Goal: Task Accomplishment & Management: Manage account settings

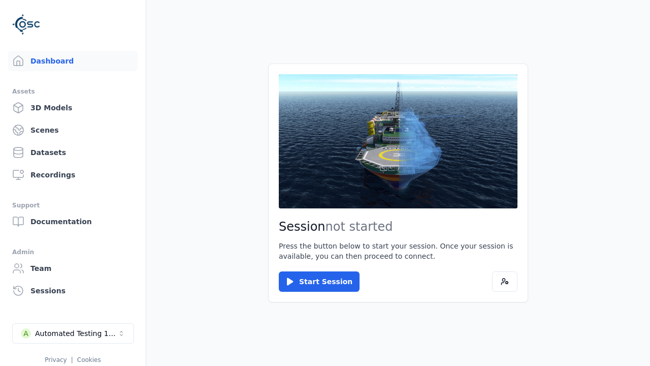
click at [73, 333] on div "Automated Testing 1 - Playwright" at bounding box center [76, 333] width 82 height 10
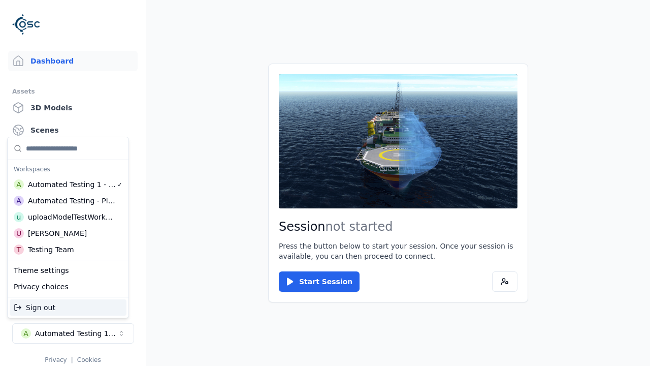
click at [68, 201] on div "Automated Testing - Playwright" at bounding box center [72, 201] width 88 height 10
click at [325, 183] on html "Support Dashboard Assets 3D Models Scenes Datasets Recordings Support Documenta…" at bounding box center [325, 183] width 650 height 366
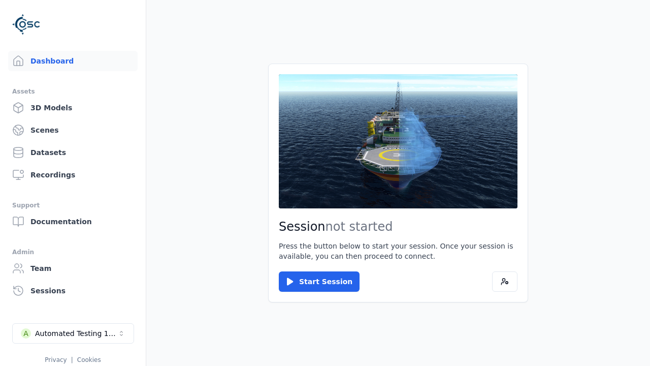
click at [73, 130] on link "Scenes" at bounding box center [73, 130] width 130 height 20
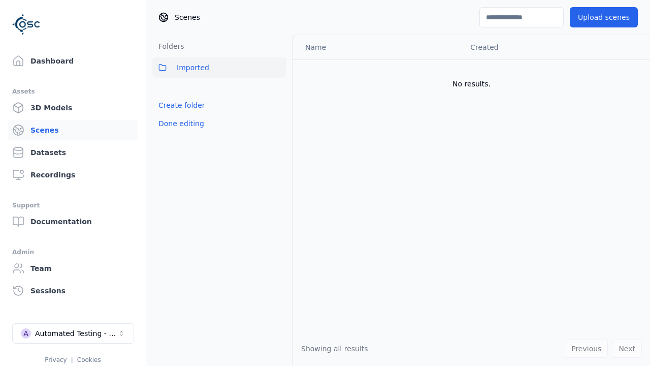
click at [181, 105] on link "Create folder" at bounding box center [182, 105] width 47 height 10
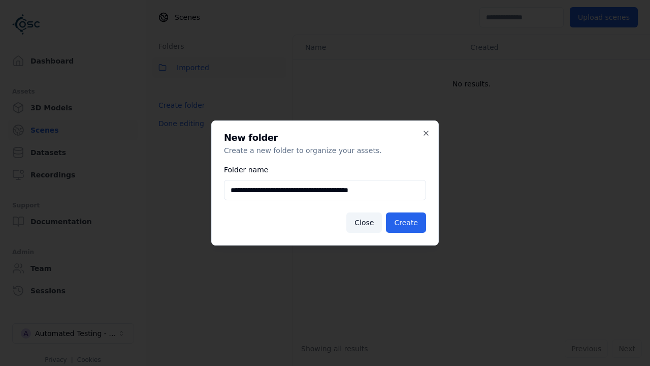
type input "**********"
click at [406, 223] on button "Create" at bounding box center [406, 222] width 40 height 20
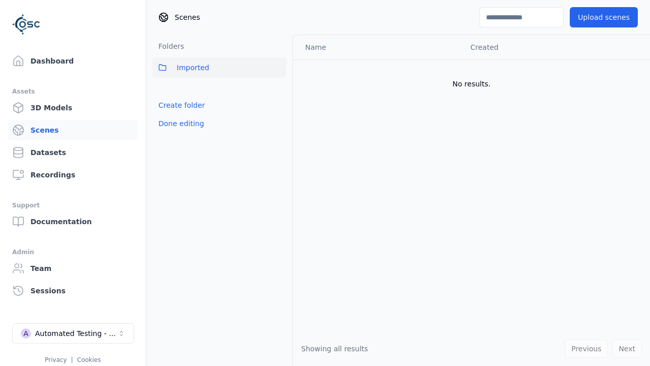
click at [181, 123] on button "Done editing" at bounding box center [181, 123] width 58 height 18
click at [172, 128] on button "Edit list" at bounding box center [171, 127] width 39 height 18
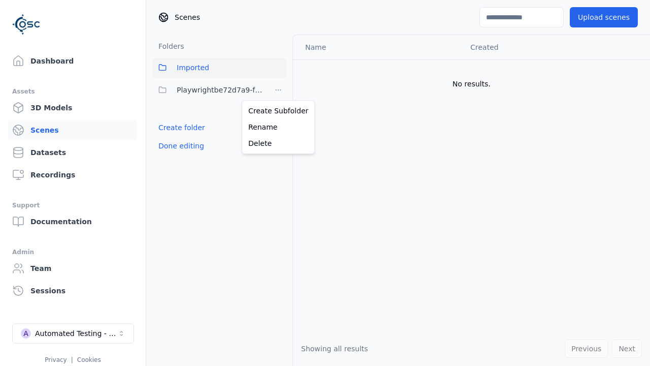
click at [278, 90] on html "Support Dashboard Assets 3D Models Scenes Datasets Recordings Support Documenta…" at bounding box center [325, 183] width 650 height 366
click at [278, 127] on div "Rename" at bounding box center [278, 127] width 68 height 16
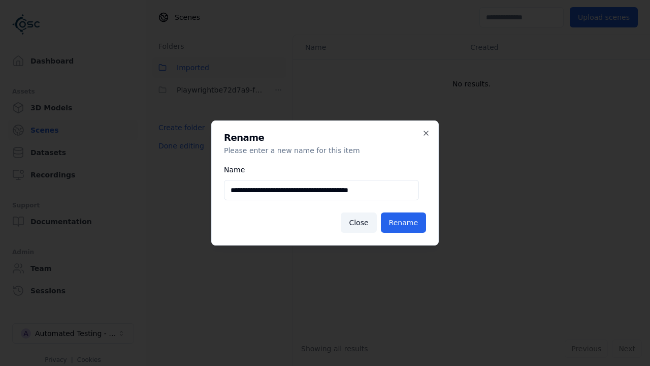
click at [322, 190] on input "**********" at bounding box center [321, 190] width 195 height 20
type input "**********"
click at [403, 223] on button "Rename" at bounding box center [403, 222] width 45 height 20
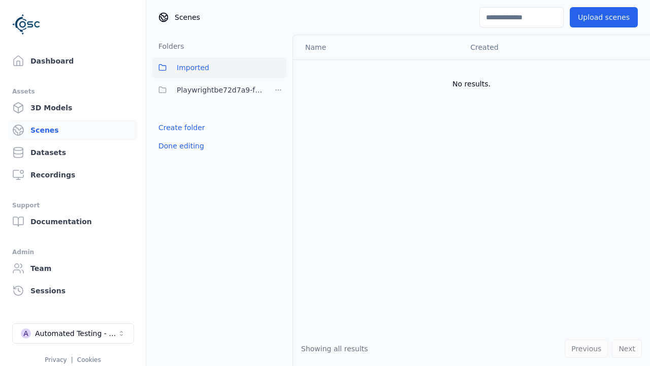
click at [181, 146] on button "Done editing" at bounding box center [181, 146] width 58 height 18
click at [172, 128] on button "Edit list" at bounding box center [171, 127] width 39 height 18
click at [278, 90] on html "Support Dashboard Assets 3D Models Scenes Datasets Recordings Support Documenta…" at bounding box center [325, 183] width 650 height 366
click at [278, 143] on div "Delete" at bounding box center [278, 143] width 68 height 16
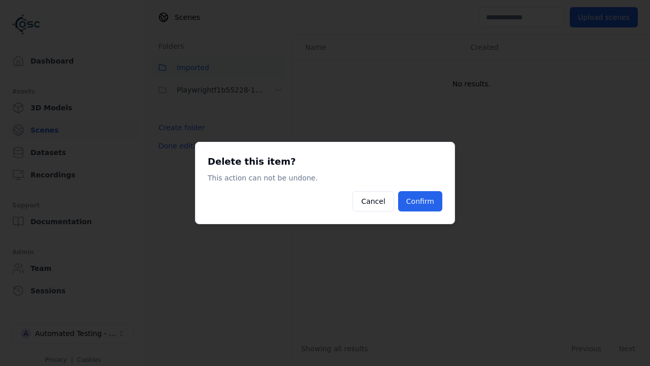
click at [420, 201] on button "Confirm" at bounding box center [420, 201] width 44 height 20
click at [181, 146] on button "Done editing" at bounding box center [181, 146] width 58 height 18
